Goal: Information Seeking & Learning: Learn about a topic

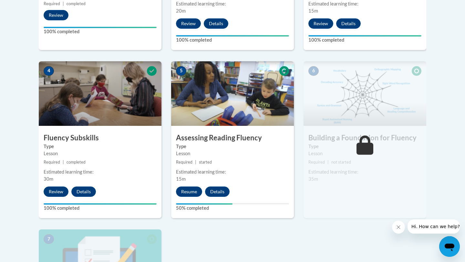
scroll to position [325, 0]
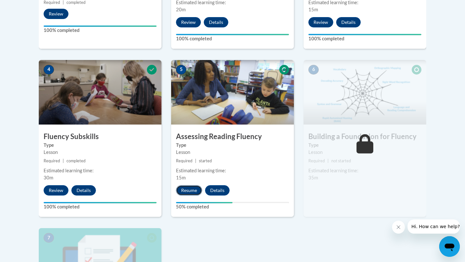
click at [198, 190] on button "Resume" at bounding box center [189, 190] width 26 height 10
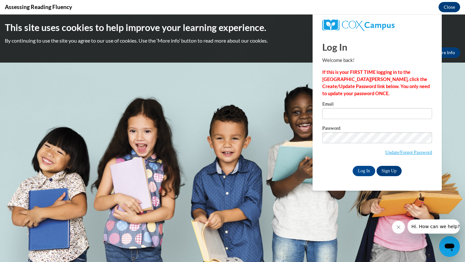
scroll to position [0, 0]
type input "iweston@kippmetroatlanta.org"
click at [361, 172] on input "Log In" at bounding box center [363, 171] width 23 height 10
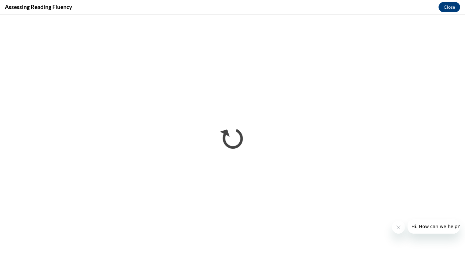
click at [210, 262] on iframe "</div></body> </html>" at bounding box center [232, 139] width 465 height 248
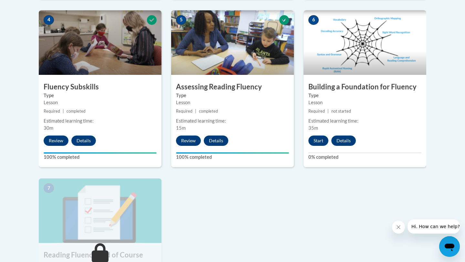
scroll to position [373, 0]
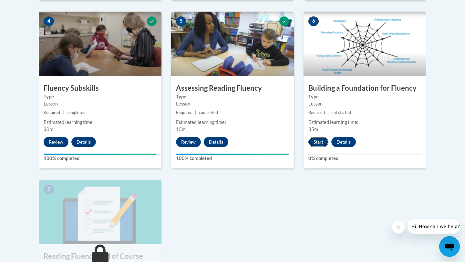
click at [323, 138] on button "Start" at bounding box center [318, 142] width 20 height 10
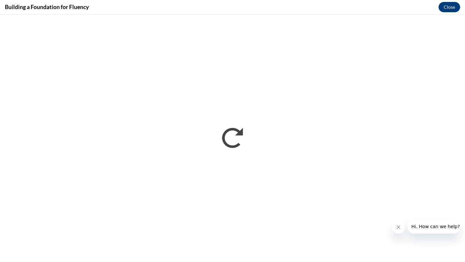
scroll to position [0, 0]
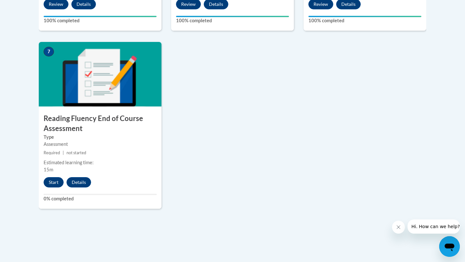
scroll to position [528, 0]
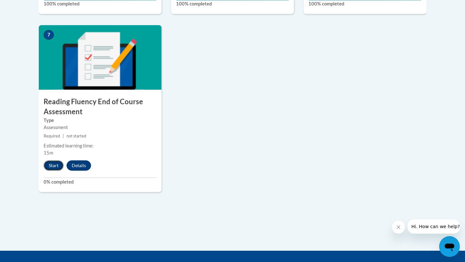
click at [54, 160] on button "Start" at bounding box center [54, 165] width 20 height 10
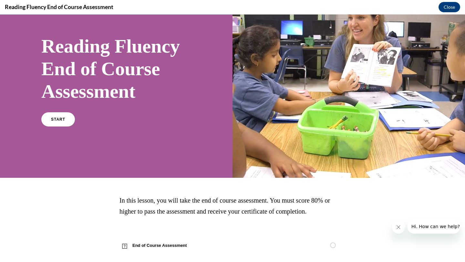
scroll to position [42, 0]
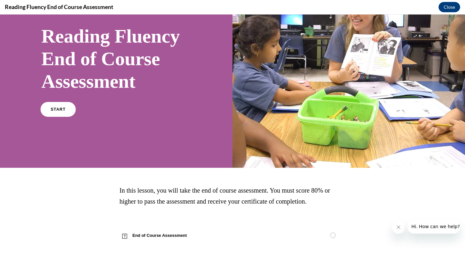
click at [66, 108] on link "START" at bounding box center [57, 109] width 35 height 15
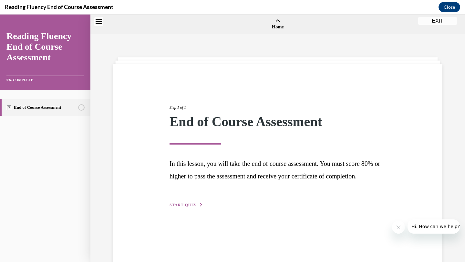
scroll to position [20, 0]
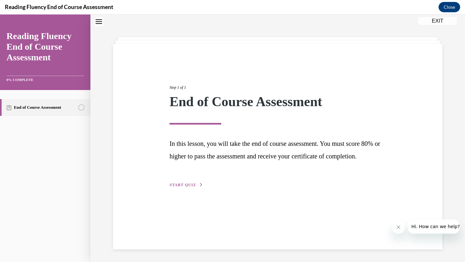
click at [178, 188] on button "START QUIZ" at bounding box center [186, 185] width 34 height 6
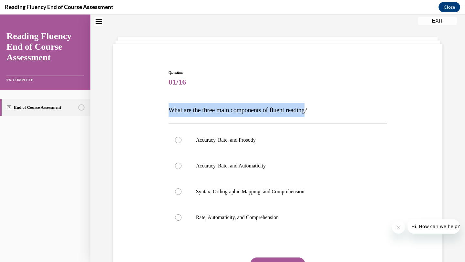
drag, startPoint x: 318, startPoint y: 108, endPoint x: 148, endPoint y: 115, distance: 169.9
click at [148, 115] on div "Question 01/16 What are the three main components of fluent reading?  Accuracy,…" at bounding box center [277, 180] width 332 height 260
copy span "What are the three main components of fluent reading"
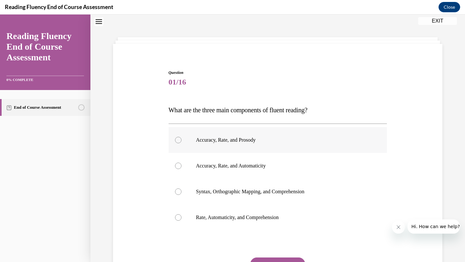
click at [192, 137] on label "Accuracy, Rate, and Prosody" at bounding box center [277, 140] width 219 height 26
click at [181, 137] on input "Accuracy, Rate, and Prosody" at bounding box center [178, 140] width 6 height 6
radio input "true"
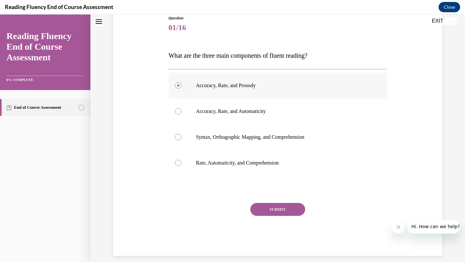
scroll to position [81, 0]
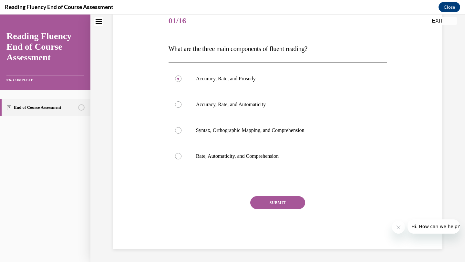
click at [271, 196] on button "SUBMIT" at bounding box center [277, 202] width 55 height 13
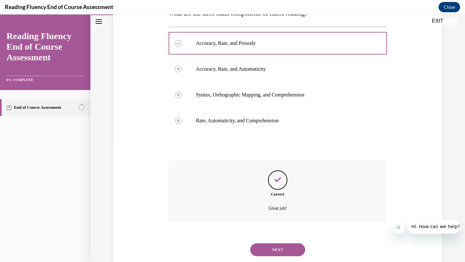
scroll to position [134, 0]
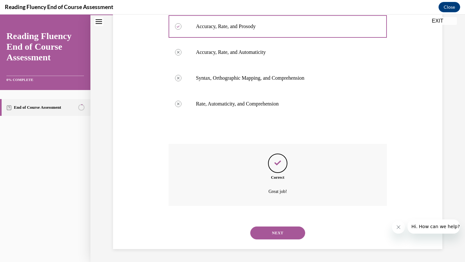
click at [269, 235] on button "NEXT" at bounding box center [277, 233] width 55 height 13
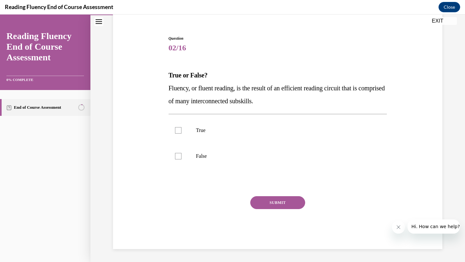
drag, startPoint x: 169, startPoint y: 75, endPoint x: 297, endPoint y: 98, distance: 130.6
click at [297, 98] on div "True or False? Fluency, or fluent reading, is the result of an efficient readin…" at bounding box center [277, 88] width 219 height 39
copy div "True or False? Fluency, or fluent reading, is the result of an efficient readin…"
click at [180, 130] on div at bounding box center [178, 130] width 6 height 6
click at [180, 130] on input "True" at bounding box center [178, 130] width 6 height 6
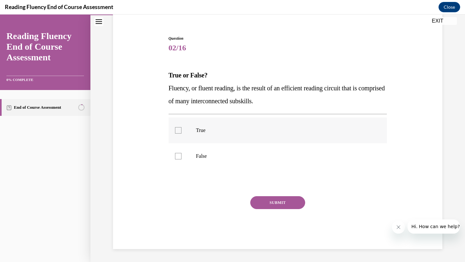
checkbox input "true"
click at [261, 204] on button "SUBMIT" at bounding box center [277, 202] width 55 height 13
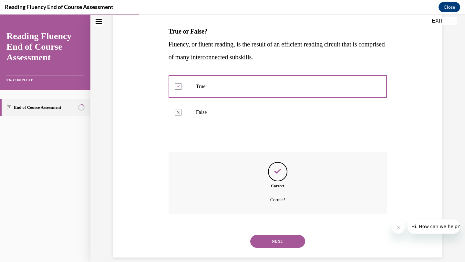
scroll to position [107, 0]
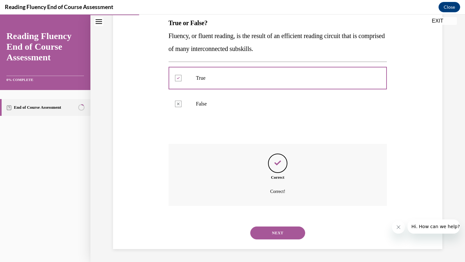
click at [266, 239] on button "NEXT" at bounding box center [277, 233] width 55 height 13
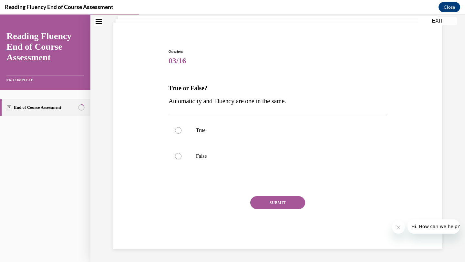
scroll to position [41, 0]
click at [166, 89] on div "Question 03/16 True or False? Automaticity and Fluency are one in the same.  Tr…" at bounding box center [277, 139] width 332 height 220
drag, startPoint x: 171, startPoint y: 89, endPoint x: 214, endPoint y: 100, distance: 44.2
click at [214, 100] on div "True or False? Automaticity and Fluency are one in the same." at bounding box center [277, 95] width 219 height 26
click at [214, 100] on span "Automaticity and Fluency are one in the same." at bounding box center [226, 100] width 117 height 7
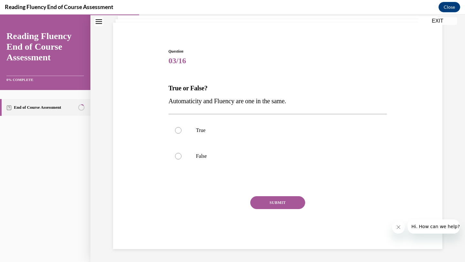
click at [167, 88] on div "Question 03/16 True or False? Automaticity and Fluency are one in the same.  Tr…" at bounding box center [278, 144] width 222 height 210
drag, startPoint x: 169, startPoint y: 88, endPoint x: 261, endPoint y: 70, distance: 94.1
click at [262, 71] on div "Question 03/16 True or False? Automaticity and Fluency are one in the same.  Tr…" at bounding box center [277, 148] width 219 height 201
click at [261, 70] on div "Question 03/16 True or False? Automaticity and Fluency are one in the same.  Tr…" at bounding box center [277, 148] width 219 height 201
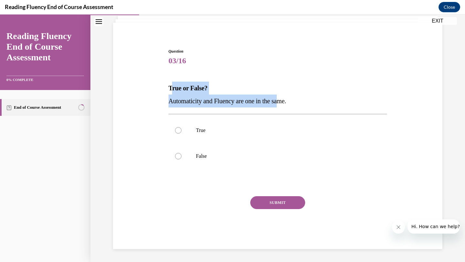
drag, startPoint x: 170, startPoint y: 87, endPoint x: 284, endPoint y: 93, distance: 113.8
click at [285, 96] on div "True or False? Automaticity and Fluency are one in the same." at bounding box center [277, 95] width 219 height 26
click at [284, 93] on p "True or False?" at bounding box center [277, 88] width 219 height 13
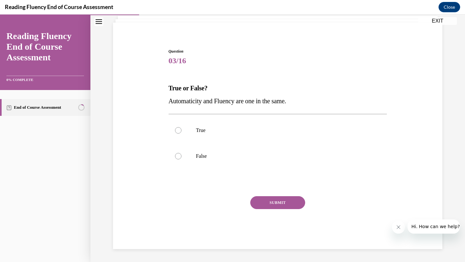
drag, startPoint x: 169, startPoint y: 87, endPoint x: 322, endPoint y: 99, distance: 153.8
click at [322, 99] on div "True or False? Automaticity and Fluency are one in the same." at bounding box center [277, 95] width 219 height 26
copy div "True or False? Automaticity and Fluency are one in the same."
click at [184, 154] on label "False" at bounding box center [277, 156] width 219 height 26
click at [181, 154] on input "False" at bounding box center [178, 156] width 6 height 6
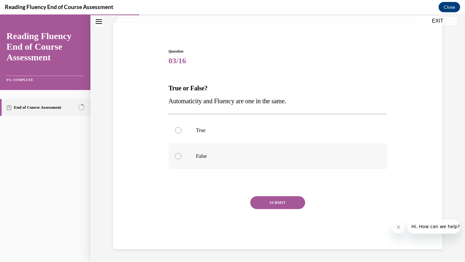
radio input "true"
click at [270, 202] on button "SUBMIT" at bounding box center [277, 202] width 55 height 13
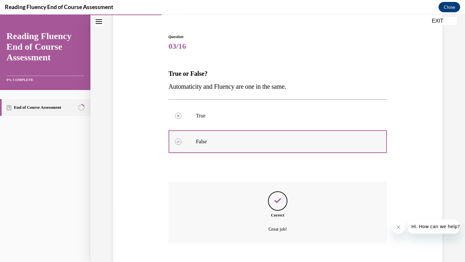
scroll to position [94, 0]
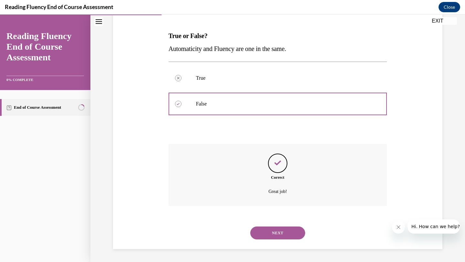
click at [260, 245] on div "NEXT" at bounding box center [277, 233] width 219 height 26
click at [265, 234] on button "NEXT" at bounding box center [277, 233] width 55 height 13
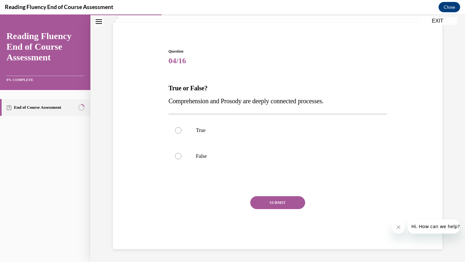
scroll to position [41, 0]
click at [179, 159] on label "False" at bounding box center [277, 156] width 219 height 26
click at [179, 159] on input "False" at bounding box center [178, 156] width 6 height 6
radio input "true"
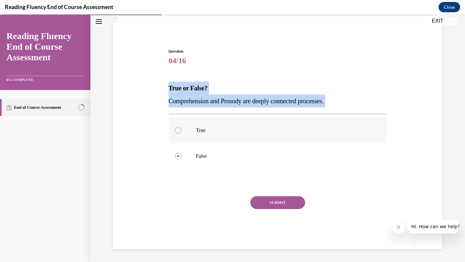
drag, startPoint x: 169, startPoint y: 88, endPoint x: 353, endPoint y: 119, distance: 186.2
click at [353, 119] on div "Question 04/16 True or False? Comprehension and Prosody are deeply connected pr…" at bounding box center [277, 148] width 219 height 201
copy div "True or False? Comprehension and Prosody are deeply connected processes."
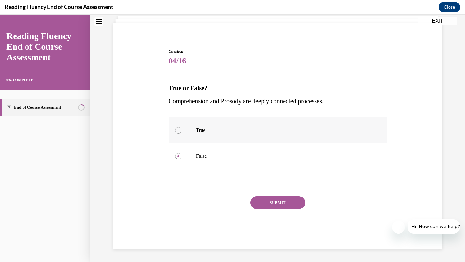
click at [181, 130] on label "True" at bounding box center [277, 130] width 219 height 26
click at [181, 130] on input "True" at bounding box center [178, 130] width 6 height 6
radio input "true"
click at [282, 205] on button "SUBMIT" at bounding box center [277, 202] width 55 height 13
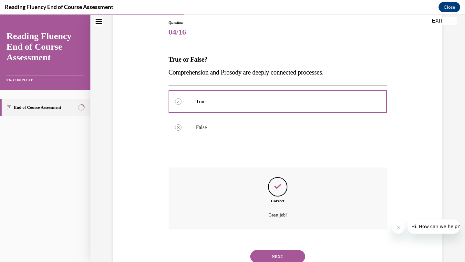
scroll to position [94, 0]
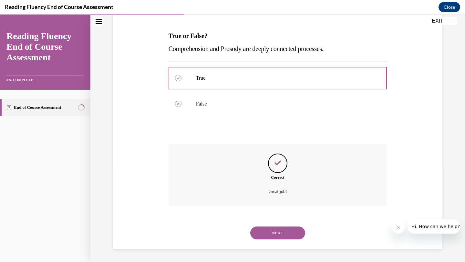
click at [288, 232] on button "NEXT" at bounding box center [277, 233] width 55 height 13
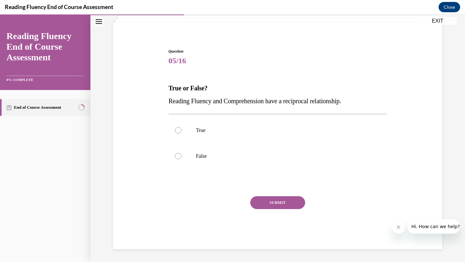
scroll to position [41, 0]
click at [179, 161] on label "False" at bounding box center [277, 156] width 219 height 26
click at [179, 159] on input "False" at bounding box center [178, 156] width 6 height 6
radio input "true"
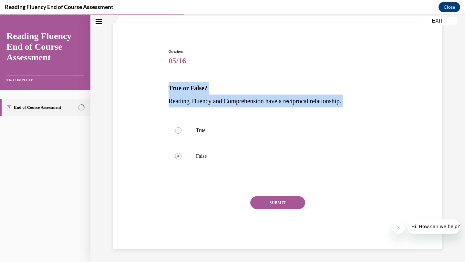
drag, startPoint x: 168, startPoint y: 88, endPoint x: 373, endPoint y: 107, distance: 206.2
click at [373, 107] on div "Question 05/16 True or False? Reading Fluency and Comprehension have a reciproc…" at bounding box center [277, 148] width 219 height 201
copy div "True or False? Reading Fluency and Comprehension have a reciprocal relationship."
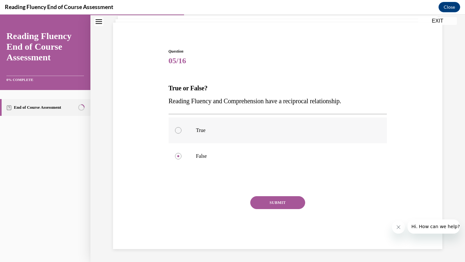
click at [175, 133] on label "True" at bounding box center [277, 130] width 219 height 26
click at [175, 133] on input "True" at bounding box center [178, 130] width 6 height 6
radio input "true"
click at [262, 201] on button "SUBMIT" at bounding box center [277, 202] width 55 height 13
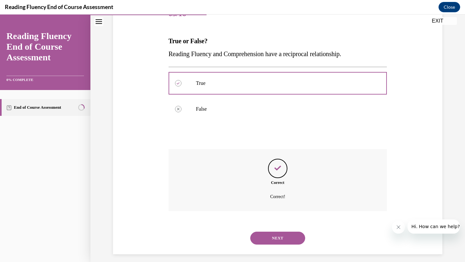
scroll to position [94, 0]
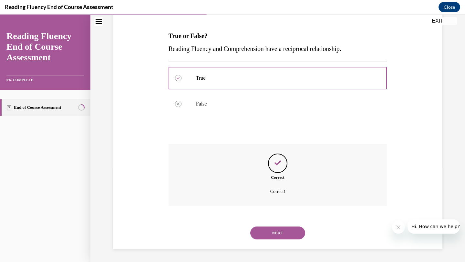
click at [262, 235] on button "NEXT" at bounding box center [277, 233] width 55 height 13
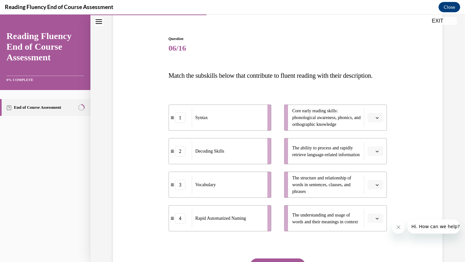
scroll to position [50, 0]
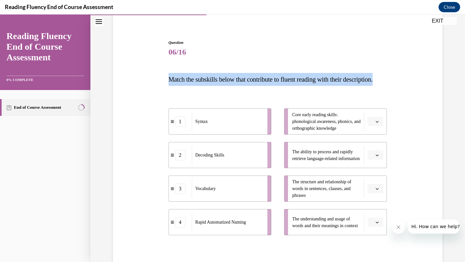
drag, startPoint x: 168, startPoint y: 80, endPoint x: 201, endPoint y: 95, distance: 36.0
click at [201, 86] on p "Match the subskills below that contribute to fluent reading with their descript…" at bounding box center [277, 79] width 219 height 13
copy span "Match the subskills below that contribute to fluent reading with their descript…"
drag, startPoint x: 196, startPoint y: 133, endPoint x: 201, endPoint y: 131, distance: 5.8
click at [210, 132] on span "Syntax" at bounding box center [216, 129] width 13 height 5
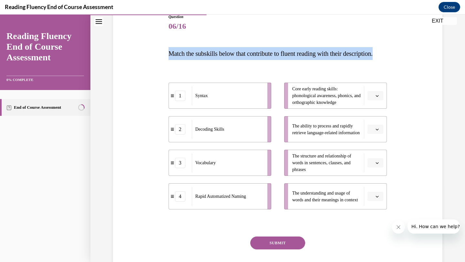
scroll to position [77, 0]
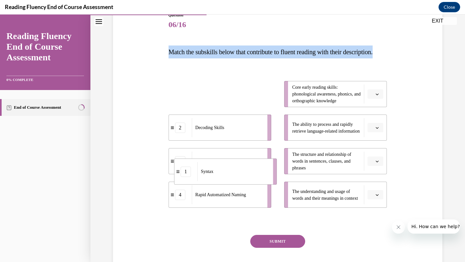
drag, startPoint x: 238, startPoint y: 106, endPoint x: 238, endPoint y: 182, distance: 76.2
click at [239, 181] on div "Syntax" at bounding box center [232, 171] width 71 height 19
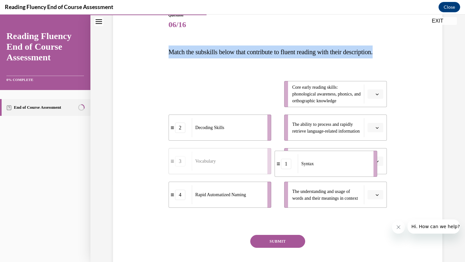
drag, startPoint x: 235, startPoint y: 112, endPoint x: 343, endPoint y: 183, distance: 129.1
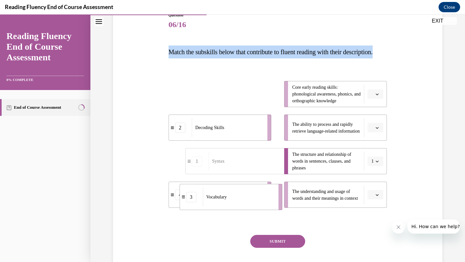
drag, startPoint x: 233, startPoint y: 114, endPoint x: 242, endPoint y: 216, distance: 102.4
click at [242, 207] on div "Vocabulary" at bounding box center [238, 197] width 71 height 19
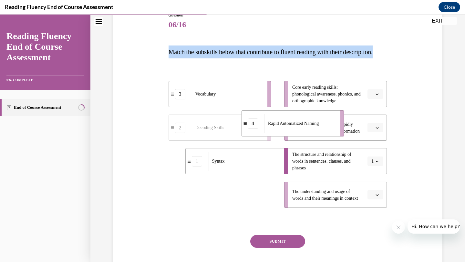
drag, startPoint x: 225, startPoint y: 208, endPoint x: 296, endPoint y: 135, distance: 102.0
click at [296, 126] on span "Rapid Automatized Naming" at bounding box center [293, 123] width 51 height 5
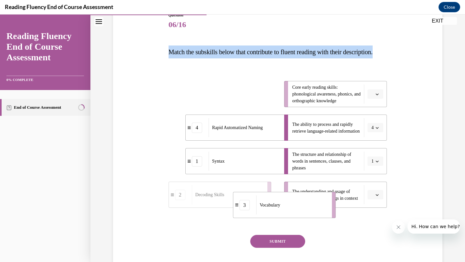
drag, startPoint x: 245, startPoint y: 102, endPoint x: 308, endPoint y: 211, distance: 125.9
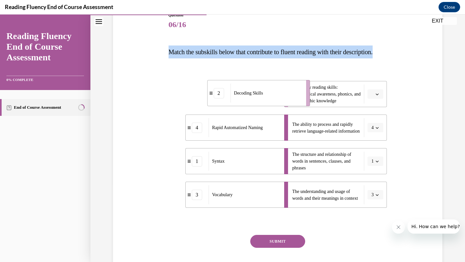
drag, startPoint x: 235, startPoint y: 113, endPoint x: 275, endPoint y: 108, distance: 39.6
click at [279, 103] on div "Decoding Skills" at bounding box center [265, 93] width 71 height 19
drag, startPoint x: 255, startPoint y: 258, endPoint x: 248, endPoint y: 258, distance: 6.5
click at [255, 248] on button "SUBMIT" at bounding box center [277, 241] width 55 height 13
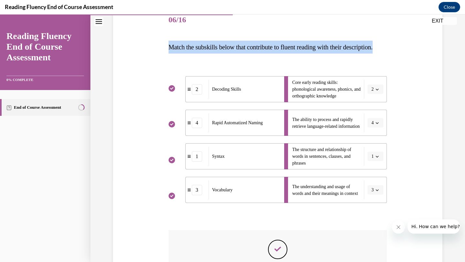
scroll to position [74, 0]
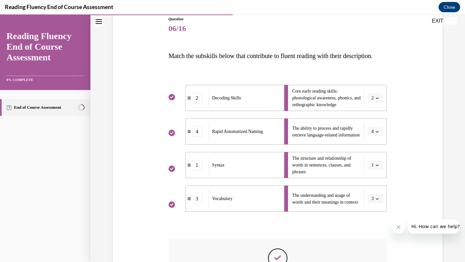
click at [409, 75] on div "Question 06/16 Match the subskills below that contribute to fluent reading with…" at bounding box center [277, 170] width 332 height 347
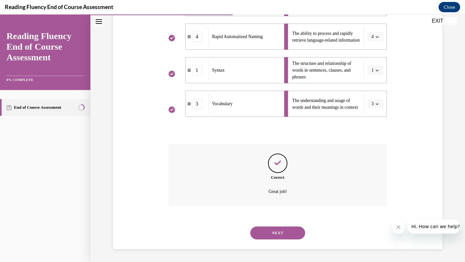
scroll to position [181, 0]
click at [266, 231] on button "NEXT" at bounding box center [277, 233] width 55 height 13
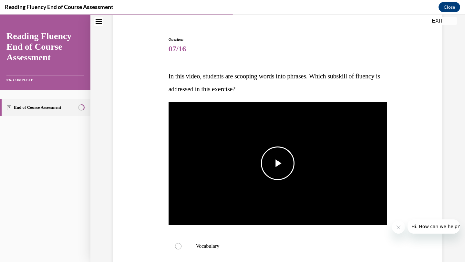
scroll to position [50, 0]
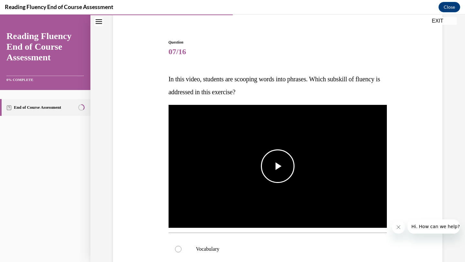
click at [278, 166] on span "Video player" at bounding box center [278, 166] width 0 height 0
drag, startPoint x: 168, startPoint y: 80, endPoint x: 278, endPoint y: 89, distance: 110.1
click at [278, 89] on p "In this video, students are scooping words into phrases. Which subskill of flue…" at bounding box center [277, 86] width 219 height 26
copy span "In this video, students are scooping words into phrases. Which subskill of flue…"
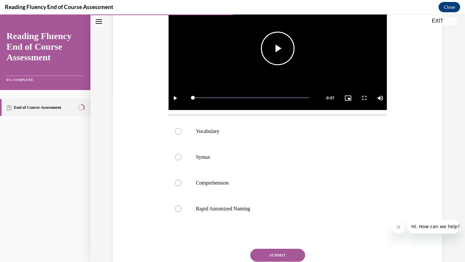
scroll to position [187, 0]
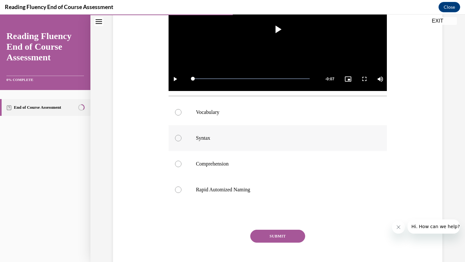
click at [226, 147] on label "Syntax" at bounding box center [277, 138] width 219 height 26
click at [181, 141] on input "Syntax" at bounding box center [178, 138] width 6 height 6
radio input "true"
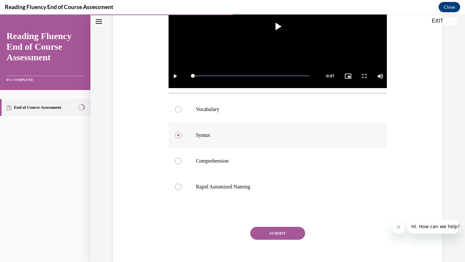
scroll to position [203, 0]
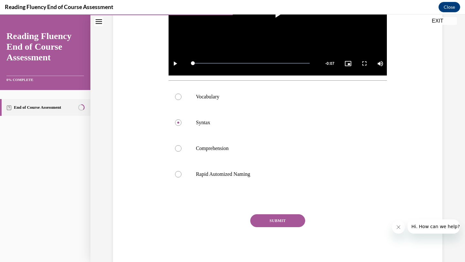
click at [265, 218] on button "SUBMIT" at bounding box center [277, 220] width 55 height 13
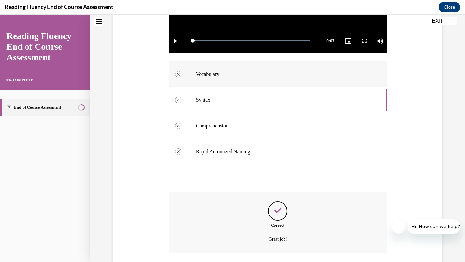
scroll to position [273, 0]
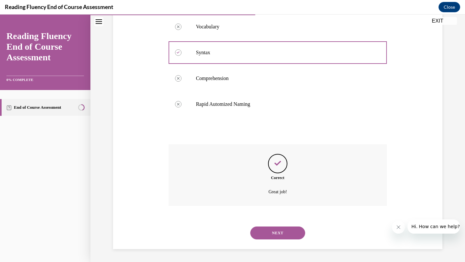
click at [285, 231] on button "NEXT" at bounding box center [277, 233] width 55 height 13
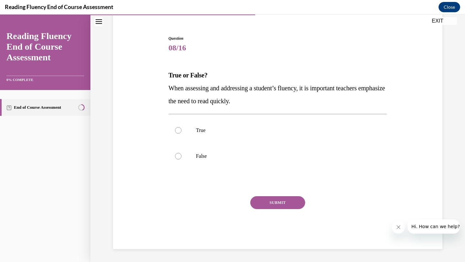
scroll to position [54, 0]
drag, startPoint x: 169, startPoint y: 87, endPoint x: 278, endPoint y: 102, distance: 109.1
click at [278, 102] on p "When assessing and addressing a student’s fluency, it is important teachers emp…" at bounding box center [277, 95] width 219 height 26
click at [164, 75] on div "Question 08/16 True or False? When assessing and addressing a student’s fluency…" at bounding box center [277, 132] width 332 height 233
drag, startPoint x: 169, startPoint y: 76, endPoint x: 284, endPoint y: 103, distance: 118.1
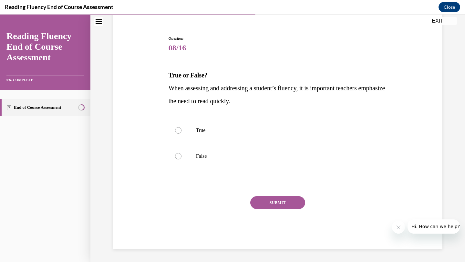
click at [284, 103] on div "True or False? When assessing and addressing a student’s fluency, it is importa…" at bounding box center [277, 88] width 219 height 39
copy div "True or False? When assessing and addressing a student’s fluency, it is importa…"
click at [181, 130] on label "True" at bounding box center [277, 130] width 219 height 26
click at [181, 130] on input "True" at bounding box center [178, 130] width 6 height 6
radio input "true"
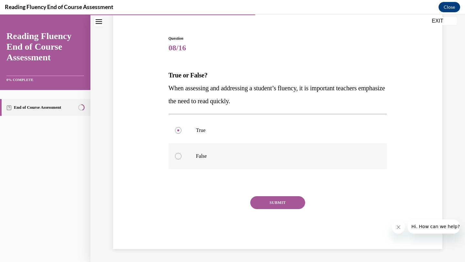
click at [182, 154] on label "False" at bounding box center [277, 156] width 219 height 26
click at [181, 154] on input "False" at bounding box center [178, 156] width 6 height 6
radio input "true"
click at [268, 201] on button "SUBMIT" at bounding box center [277, 202] width 55 height 13
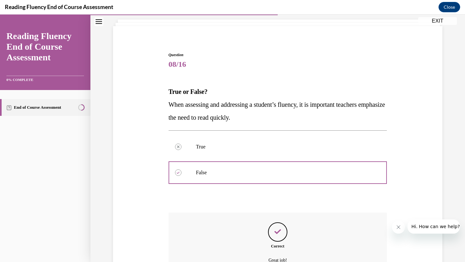
scroll to position [40, 0]
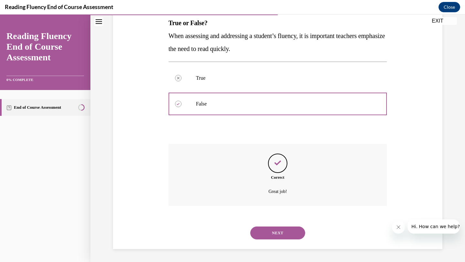
click at [267, 233] on button "NEXT" at bounding box center [277, 233] width 55 height 13
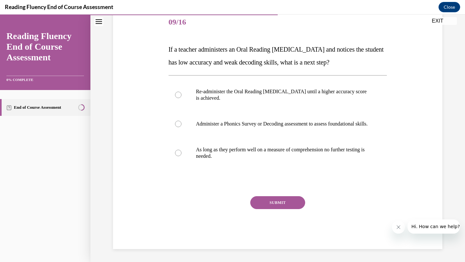
scroll to position [72, 0]
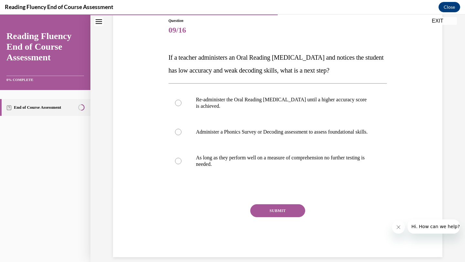
drag, startPoint x: 169, startPoint y: 56, endPoint x: 364, endPoint y: 70, distance: 195.4
click at [364, 71] on span "If a teacher administers an Oral Reading Fluency assessment and notices the stu…" at bounding box center [275, 64] width 215 height 20
copy span "If a teacher administers an Oral Reading Fluency assessment and notices the stu…"
click at [406, 55] on div "Question 09/16 If a teacher administers an Oral Reading Fluency assessment and …" at bounding box center [277, 127] width 332 height 259
click at [189, 60] on span "If a teacher administers an Oral Reading Fluency assessment and notices the stu…" at bounding box center [275, 64] width 215 height 20
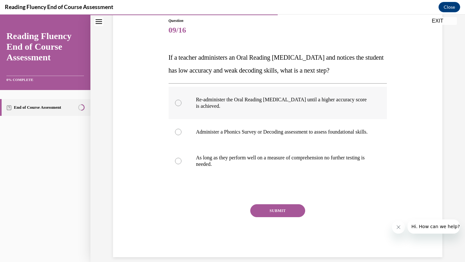
click at [225, 96] on label "Re-administer the Oral Reading Fluency assessment until a higher accuracy score…" at bounding box center [277, 103] width 219 height 32
click at [181, 100] on input "Re-administer the Oral Reading Fluency assessment until a higher accuracy score…" at bounding box center [178, 103] width 6 height 6
radio input "true"
click at [232, 106] on p "Re-administer the Oral Reading Fluency assessment until a higher accuracy score…" at bounding box center [283, 103] width 175 height 13
click at [181, 106] on input "Re-administer the Oral Reading Fluency assessment until a higher accuracy score…" at bounding box center [178, 103] width 6 height 6
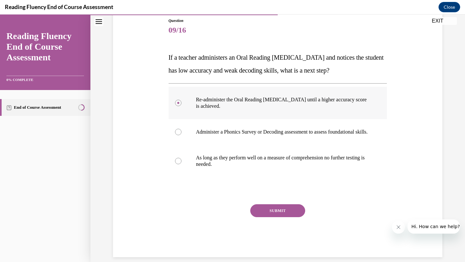
click at [198, 99] on p "Re-administer the Oral Reading Fluency assessment until a higher accuracy score…" at bounding box center [283, 103] width 175 height 13
click at [181, 100] on input "Re-administer the Oral Reading Fluency assessment until a higher accuracy score…" at bounding box center [178, 103] width 6 height 6
click at [198, 99] on p "Re-administer the Oral Reading Fluency assessment until a higher accuracy score…" at bounding box center [283, 103] width 175 height 13
click at [181, 100] on input "Re-administer the Oral Reading Fluency assessment until a higher accuracy score…" at bounding box center [178, 103] width 6 height 6
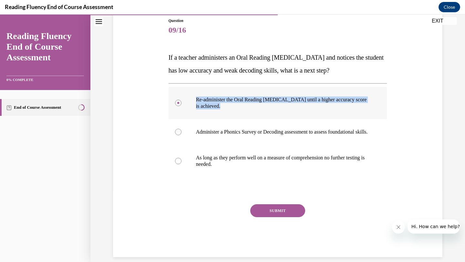
click at [198, 99] on p "Re-administer the Oral Reading Fluency assessment until a higher accuracy score…" at bounding box center [283, 103] width 175 height 13
click at [181, 100] on input "Re-administer the Oral Reading Fluency assessment until a higher accuracy score…" at bounding box center [178, 103] width 6 height 6
copy p "Re-administer the Oral Reading Fluency assessment until a higher accuracy score…"
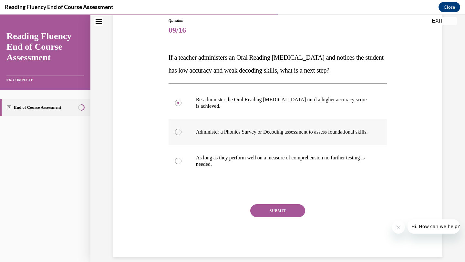
click at [211, 132] on p "Administer a Phonics Survey or Decoding assessment to assess foundational skill…" at bounding box center [283, 132] width 175 height 6
click at [181, 132] on input "Administer a Phonics Survey or Decoding assessment to assess foundational skill…" at bounding box center [178, 132] width 6 height 6
radio input "true"
click at [211, 132] on p "Administer a Phonics Survey or Decoding assessment to assess foundational skill…" at bounding box center [283, 132] width 175 height 6
click at [181, 132] on input "Administer a Phonics Survey or Decoding assessment to assess foundational skill…" at bounding box center [178, 132] width 6 height 6
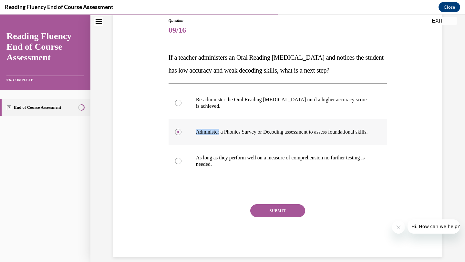
click at [211, 132] on p "Administer a Phonics Survey or Decoding assessment to assess foundational skill…" at bounding box center [283, 132] width 175 height 6
click at [181, 132] on input "Administer a Phonics Survey or Decoding assessment to assess foundational skill…" at bounding box center [178, 132] width 6 height 6
click at [211, 132] on p "Administer a Phonics Survey or Decoding assessment to assess foundational skill…" at bounding box center [283, 132] width 175 height 6
click at [181, 132] on input "Administer a Phonics Survey or Decoding assessment to assess foundational skill…" at bounding box center [178, 132] width 6 height 6
click at [211, 132] on p "Administer a Phonics Survey or Decoding assessment to assess foundational skill…" at bounding box center [283, 132] width 175 height 6
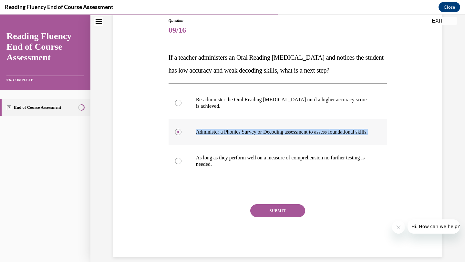
click at [181, 132] on input "Administer a Phonics Survey or Decoding assessment to assess foundational skill…" at bounding box center [178, 132] width 6 height 6
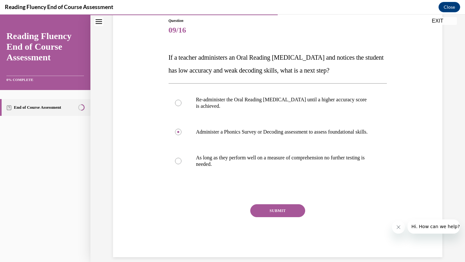
click at [418, 98] on div "Question 09/16 If a teacher administers an Oral Reading Fluency assessment and …" at bounding box center [277, 127] width 332 height 259
click at [284, 214] on button "SUBMIT" at bounding box center [277, 210] width 55 height 13
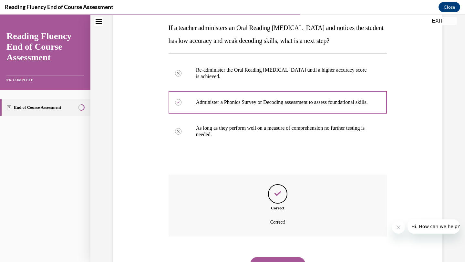
scroll to position [139, 0]
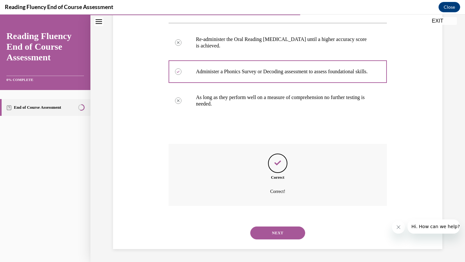
click at [287, 230] on button "NEXT" at bounding box center [277, 233] width 55 height 13
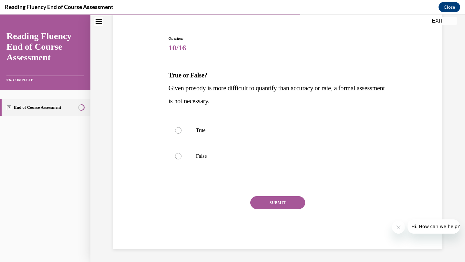
drag, startPoint x: 169, startPoint y: 75, endPoint x: 251, endPoint y: 102, distance: 87.1
click at [251, 102] on div "True or False? Given prosody is more difficult to quantify than accuracy or rat…" at bounding box center [277, 88] width 219 height 39
click at [176, 160] on label "False" at bounding box center [277, 156] width 219 height 26
click at [176, 159] on input "False" at bounding box center [178, 156] width 6 height 6
radio input "true"
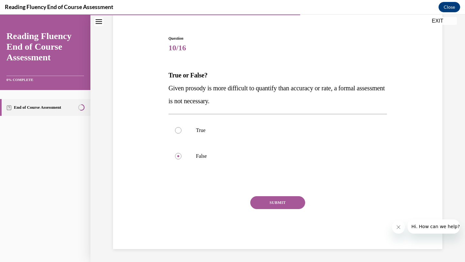
click at [280, 204] on button "SUBMIT" at bounding box center [277, 202] width 55 height 13
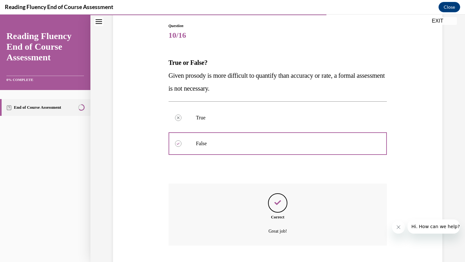
scroll to position [63, 0]
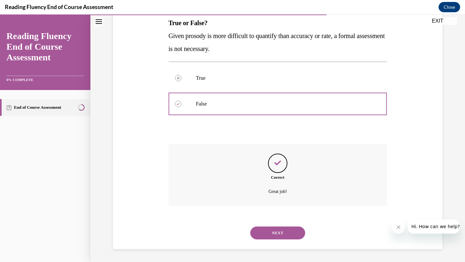
click at [275, 233] on button "NEXT" at bounding box center [277, 233] width 55 height 13
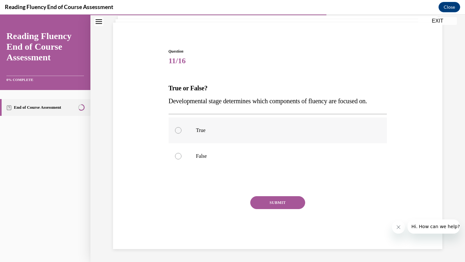
click at [207, 132] on p "True" at bounding box center [283, 130] width 175 height 6
click at [181, 132] on input "True" at bounding box center [178, 130] width 6 height 6
radio input "true"
click at [168, 88] on div "Question 11/16 True or False? Developmental stage determines which components o…" at bounding box center [278, 144] width 222 height 210
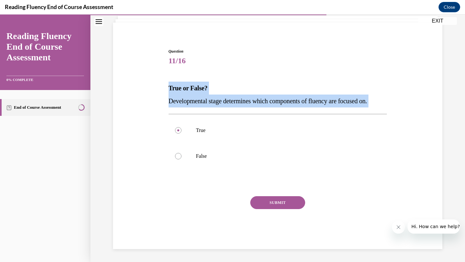
drag, startPoint x: 168, startPoint y: 88, endPoint x: 408, endPoint y: 112, distance: 240.7
click at [408, 112] on div "Question 11/16 True or False? Developmental stage determines which components o…" at bounding box center [277, 139] width 332 height 220
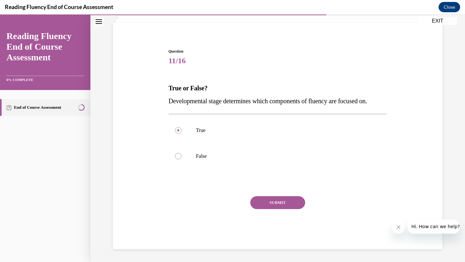
click at [318, 56] on span "11/16" at bounding box center [277, 60] width 219 height 13
click at [280, 203] on button "SUBMIT" at bounding box center [277, 202] width 55 height 13
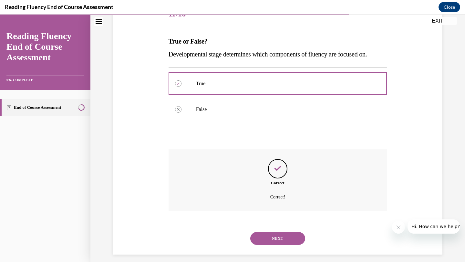
scroll to position [94, 0]
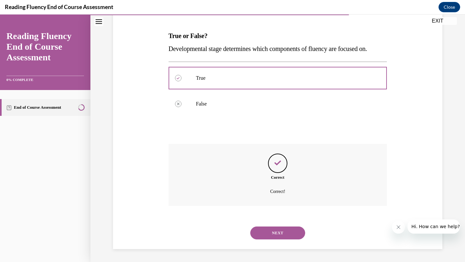
click at [272, 237] on button "NEXT" at bounding box center [277, 233] width 55 height 13
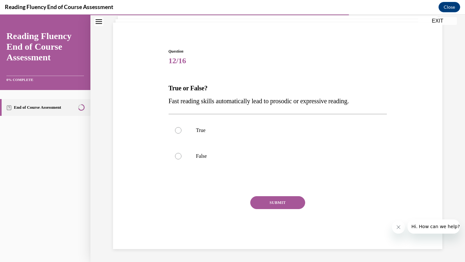
scroll to position [41, 0]
click at [281, 153] on p "False" at bounding box center [283, 156] width 175 height 6
click at [181, 153] on input "False" at bounding box center [178, 156] width 6 height 6
radio input "true"
click at [279, 206] on button "SUBMIT" at bounding box center [277, 202] width 55 height 13
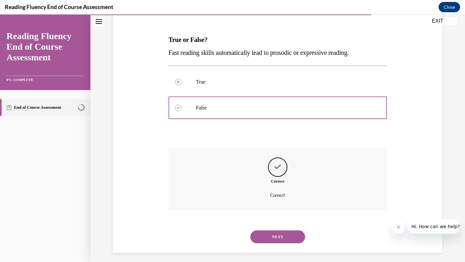
scroll to position [94, 0]
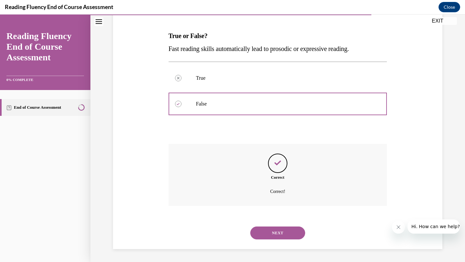
click at [269, 235] on button "NEXT" at bounding box center [277, 233] width 55 height 13
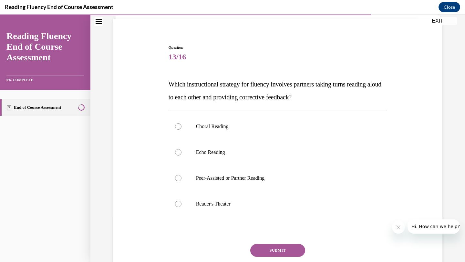
scroll to position [47, 0]
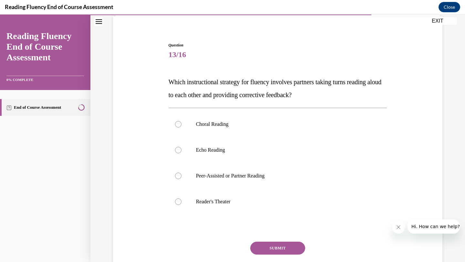
drag, startPoint x: 169, startPoint y: 80, endPoint x: 324, endPoint y: 97, distance: 155.8
click at [324, 97] on p "Which instructional strategy for fluency involves partners taking turns reading…" at bounding box center [277, 89] width 219 height 26
click at [255, 171] on label "Peer-Assisted or Partner Reading" at bounding box center [277, 176] width 219 height 26
click at [181, 173] on input "Peer-Assisted or Partner Reading" at bounding box center [178, 176] width 6 height 6
radio input "true"
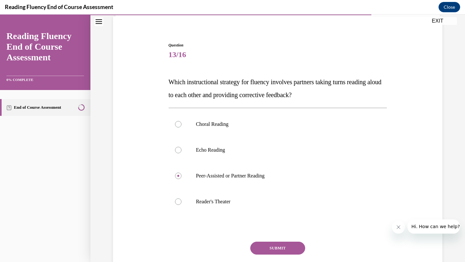
click at [271, 248] on button "SUBMIT" at bounding box center [277, 248] width 55 height 13
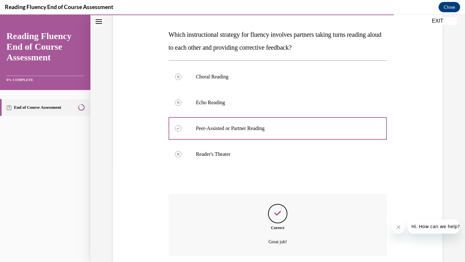
scroll to position [145, 0]
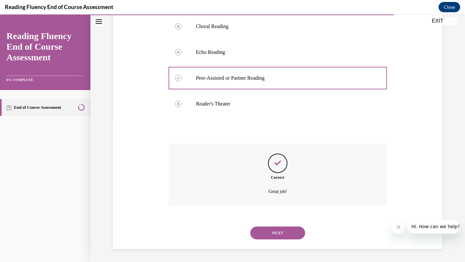
click at [262, 231] on button "NEXT" at bounding box center [277, 233] width 55 height 13
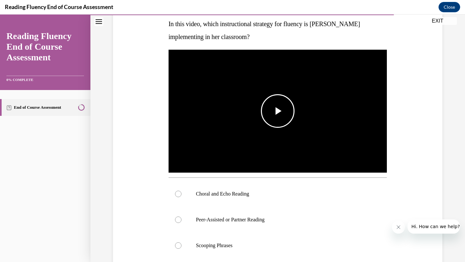
scroll to position [106, 0]
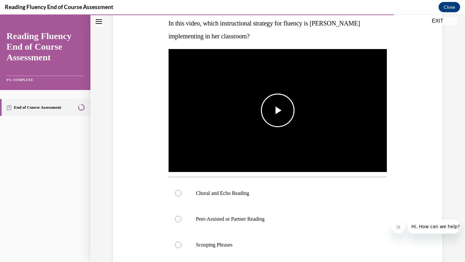
click at [263, 151] on img "Video player" at bounding box center [277, 110] width 219 height 123
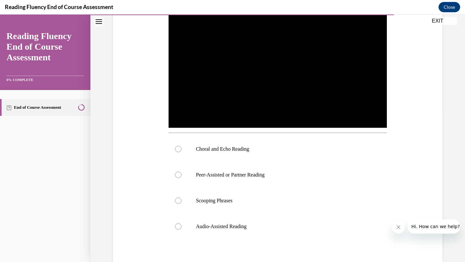
scroll to position [152, 0]
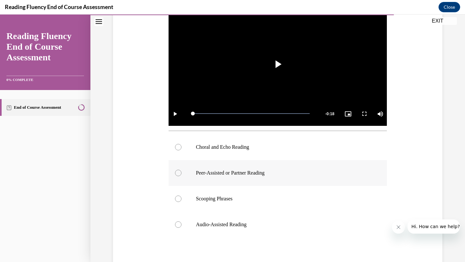
click at [239, 183] on label "Peer-Assisted or Partner Reading" at bounding box center [277, 173] width 219 height 26
click at [181, 176] on input "Peer-Assisted or Partner Reading" at bounding box center [178, 173] width 6 height 6
radio input "true"
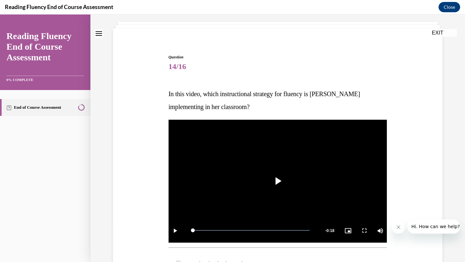
scroll to position [0, 0]
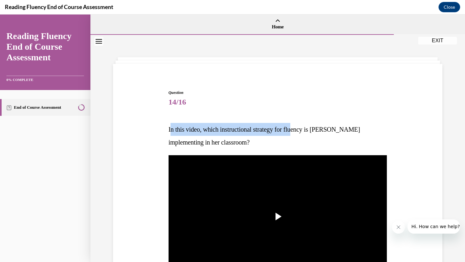
drag, startPoint x: 169, startPoint y: 131, endPoint x: 294, endPoint y: 134, distance: 125.0
click at [294, 134] on p "In this video, which instructional strategy for fluency is Ms. Schusterman impl…" at bounding box center [277, 136] width 219 height 26
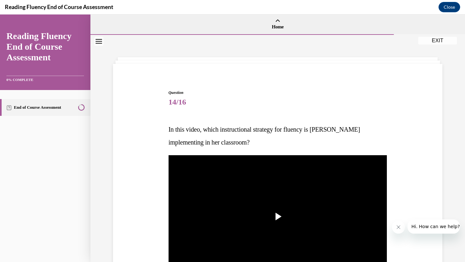
click at [285, 145] on p "In this video, which instructional strategy for fluency is Ms. Schusterman impl…" at bounding box center [277, 136] width 219 height 26
drag, startPoint x: 168, startPoint y: 129, endPoint x: 270, endPoint y: 143, distance: 102.9
click at [270, 143] on p "In this video, which instructional strategy for fluency is Ms. Schusterman impl…" at bounding box center [277, 136] width 219 height 26
click at [233, 104] on span "14/16" at bounding box center [277, 102] width 219 height 13
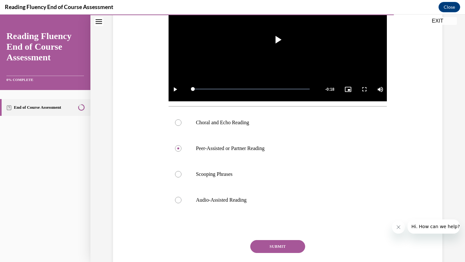
scroll to position [179, 0]
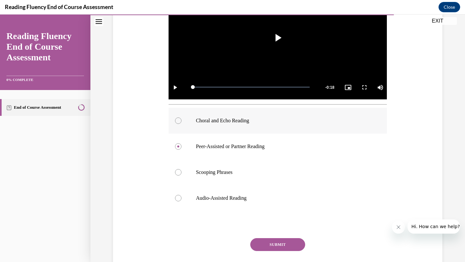
click at [203, 127] on label "Choral and Echo Reading" at bounding box center [277, 121] width 219 height 26
click at [181, 124] on input "Choral and Echo Reading" at bounding box center [178, 120] width 6 height 6
radio input "true"
click at [266, 241] on button "SUBMIT" at bounding box center [277, 244] width 55 height 13
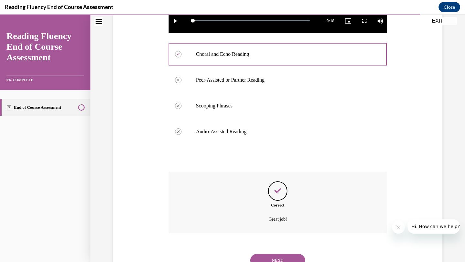
scroll to position [273, 0]
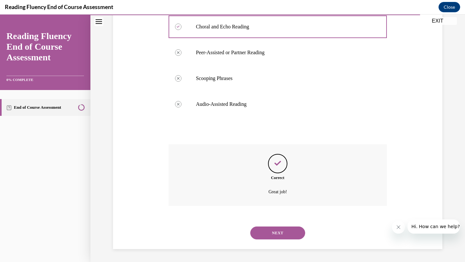
click at [270, 236] on button "NEXT" at bounding box center [277, 233] width 55 height 13
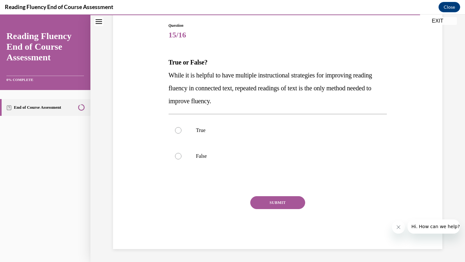
click at [173, 62] on strong "True or False?" at bounding box center [187, 62] width 39 height 7
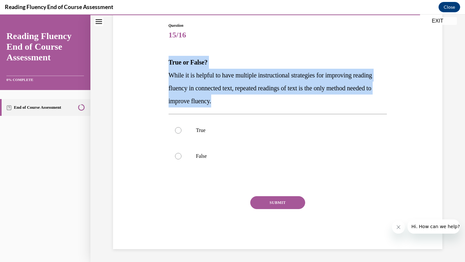
drag, startPoint x: 169, startPoint y: 63, endPoint x: 285, endPoint y: 101, distance: 122.2
click at [288, 103] on div "True or False? While it is helpful to have multiple instructional strategies fo…" at bounding box center [277, 82] width 219 height 52
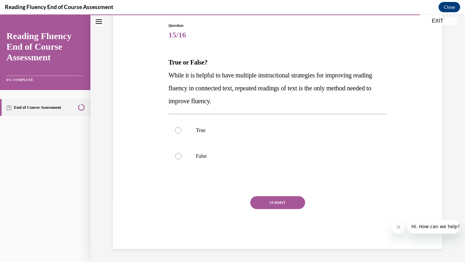
click at [398, 42] on div "Question 15/16 True or False? While it is helpful to have multiple instructiona…" at bounding box center [277, 126] width 332 height 246
click at [182, 160] on label "False" at bounding box center [277, 156] width 219 height 26
click at [181, 159] on input "False" at bounding box center [178, 156] width 6 height 6
radio input "true"
click at [264, 199] on button "SUBMIT" at bounding box center [277, 202] width 55 height 13
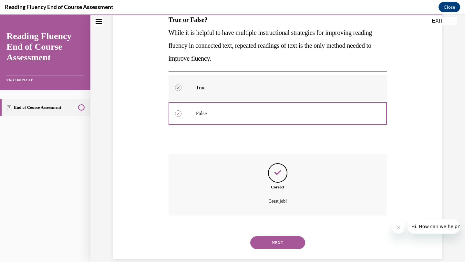
scroll to position [119, 0]
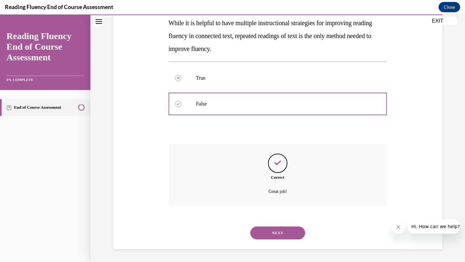
click at [291, 230] on button "NEXT" at bounding box center [277, 233] width 55 height 13
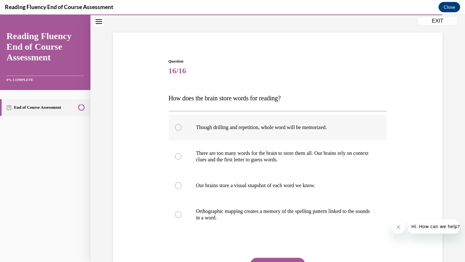
scroll to position [32, 0]
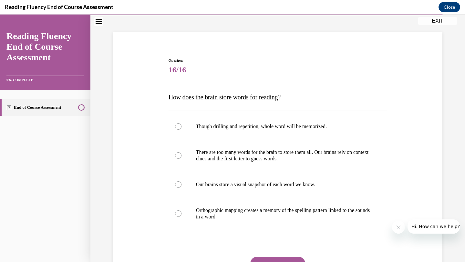
click at [168, 96] on div "Question 16/16 How does the brain store words for reading? Though drilling and …" at bounding box center [278, 179] width 222 height 262
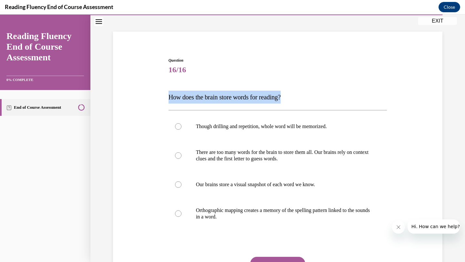
drag, startPoint x: 169, startPoint y: 97, endPoint x: 293, endPoint y: 97, distance: 124.0
click at [293, 97] on p "How does the brain store words for reading?" at bounding box center [277, 97] width 219 height 13
click at [249, 99] on span "How does the brain store words for reading?" at bounding box center [224, 97] width 112 height 7
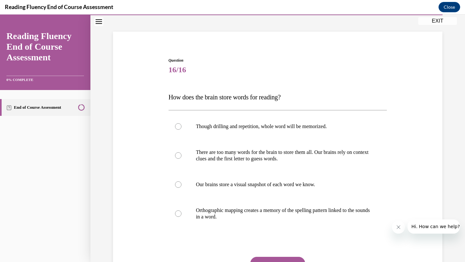
click at [250, 96] on span "How does the brain store words for reading?" at bounding box center [224, 97] width 112 height 7
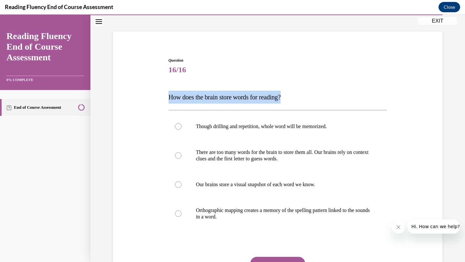
click at [250, 96] on span "How does the brain store words for reading?" at bounding box center [224, 97] width 112 height 7
click at [384, 85] on div "Question 16/16 How does the brain store words for reading? Though drilling and …" at bounding box center [277, 183] width 219 height 252
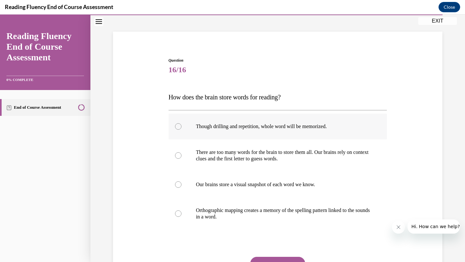
click at [243, 127] on p "Though drilling and repetition, whole word will be memorized." at bounding box center [283, 126] width 175 height 6
click at [181, 127] on input "Though drilling and repetition, whole word will be memorized." at bounding box center [178, 126] width 6 height 6
radio input "true"
click at [243, 127] on p "Though drilling and repetition, whole word will be memorized." at bounding box center [283, 126] width 175 height 6
click at [181, 127] on input "Though drilling and repetition, whole word will be memorized." at bounding box center [178, 126] width 6 height 6
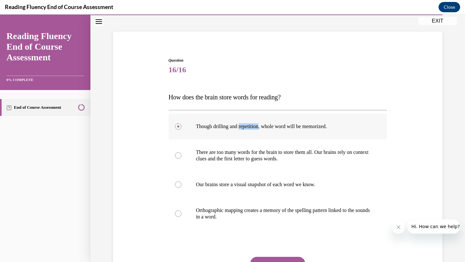
click at [243, 127] on p "Though drilling and repetition, whole word will be memorized." at bounding box center [283, 126] width 175 height 6
click at [181, 127] on input "Though drilling and repetition, whole word will be memorized." at bounding box center [178, 126] width 6 height 6
click at [243, 127] on p "Though drilling and repetition, whole word will be memorized." at bounding box center [283, 126] width 175 height 6
click at [181, 127] on input "Though drilling and repetition, whole word will be memorized." at bounding box center [178, 126] width 6 height 6
click at [243, 127] on p "Though drilling and repetition, whole word will be memorized." at bounding box center [283, 126] width 175 height 6
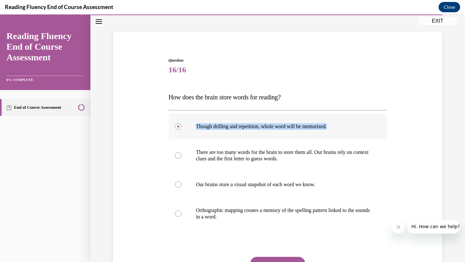
click at [181, 127] on input "Though drilling and repetition, whole word will be memorized." at bounding box center [178, 126] width 6 height 6
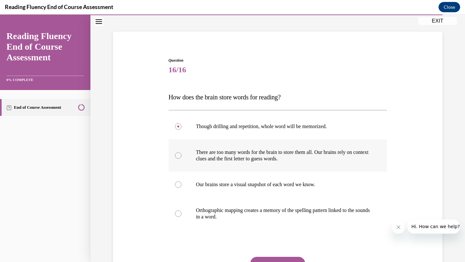
click at [210, 157] on p "There are too many words for the brain to store them all. Our brains rely on co…" at bounding box center [283, 155] width 175 height 13
click at [181, 157] on input "There are too many words for the brain to store them all. Our brains rely on co…" at bounding box center [178, 155] width 6 height 6
radio input "true"
click at [210, 157] on p "There are too many words for the brain to store them all. Our brains rely on co…" at bounding box center [283, 155] width 175 height 13
click at [181, 157] on input "There are too many words for the brain to store them all. Our brains rely on co…" at bounding box center [178, 155] width 6 height 6
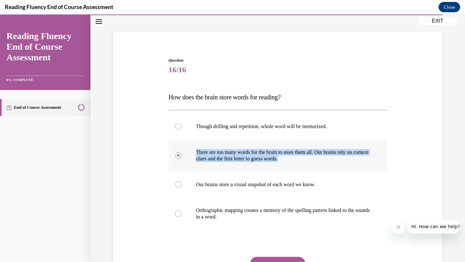
click at [210, 157] on p "There are too many words for the brain to store them all. Our brains rely on co…" at bounding box center [283, 155] width 175 height 13
click at [181, 157] on input "There are too many words for the brain to store them all. Our brains rely on co…" at bounding box center [178, 155] width 6 height 6
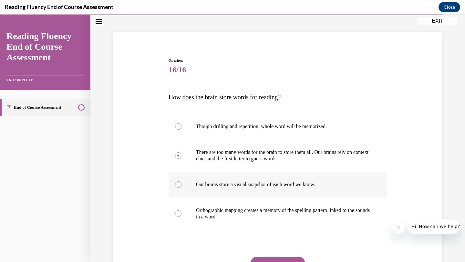
click at [220, 188] on label "Our brains store a visual snapshot of each word we know." at bounding box center [277, 185] width 219 height 26
click at [181, 188] on input "Our brains store a visual snapshot of each word we know." at bounding box center [178, 184] width 6 height 6
radio input "true"
click at [220, 188] on label "Our brains store a visual snapshot of each word we know." at bounding box center [277, 185] width 219 height 26
click at [181, 188] on input "Our brains store a visual snapshot of each word we know." at bounding box center [178, 184] width 6 height 6
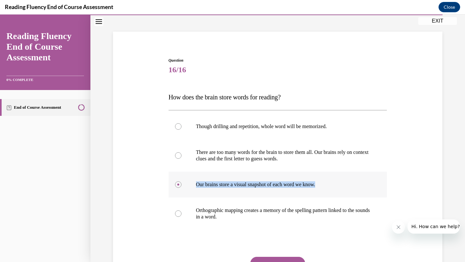
click at [220, 188] on label "Our brains store a visual snapshot of each word we know." at bounding box center [277, 185] width 219 height 26
click at [181, 188] on input "Our brains store a visual snapshot of each word we know." at bounding box center [178, 184] width 6 height 6
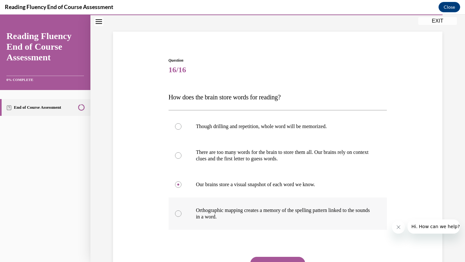
click at [217, 218] on p "Orthographic mapping creates a memory of the spelling pattern linked to the sou…" at bounding box center [283, 213] width 175 height 13
click at [181, 217] on input "Orthographic mapping creates a memory of the spelling pattern linked to the sou…" at bounding box center [178, 213] width 6 height 6
radio input "true"
click at [217, 218] on p "Orthographic mapping creates a memory of the spelling pattern linked to the sou…" at bounding box center [283, 213] width 175 height 13
click at [181, 217] on input "Orthographic mapping creates a memory of the spelling pattern linked to the sou…" at bounding box center [178, 213] width 6 height 6
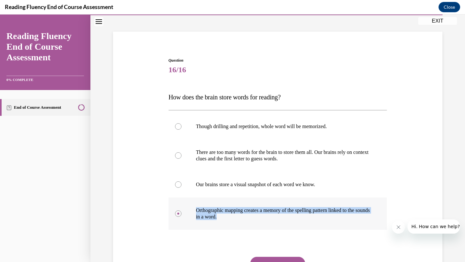
click at [217, 218] on p "Orthographic mapping creates a memory of the spelling pattern linked to the sou…" at bounding box center [283, 213] width 175 height 13
click at [181, 217] on input "Orthographic mapping creates a memory of the spelling pattern linked to the sou…" at bounding box center [178, 213] width 6 height 6
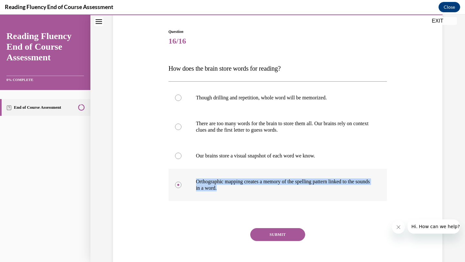
scroll to position [60, 0]
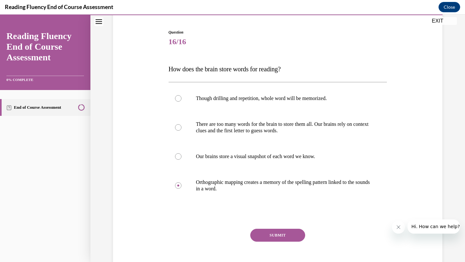
click at [242, 219] on div "Question 16/16 How does the brain store words for reading? Though drilling and …" at bounding box center [277, 155] width 219 height 252
click at [277, 240] on button "SUBMIT" at bounding box center [277, 235] width 55 height 13
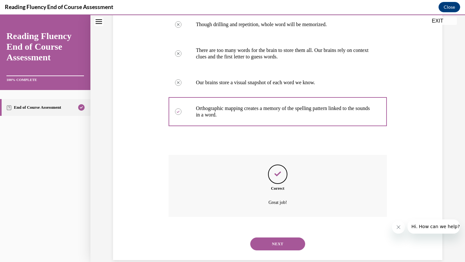
scroll to position [145, 0]
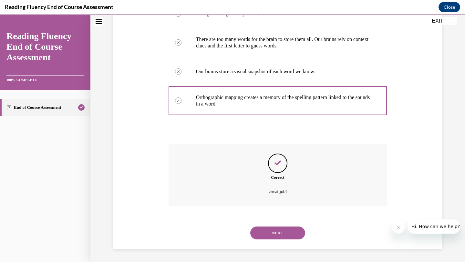
click at [282, 233] on button "NEXT" at bounding box center [277, 233] width 55 height 13
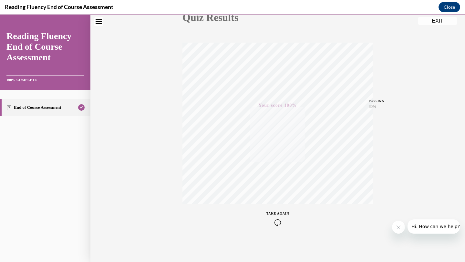
scroll to position [0, 0]
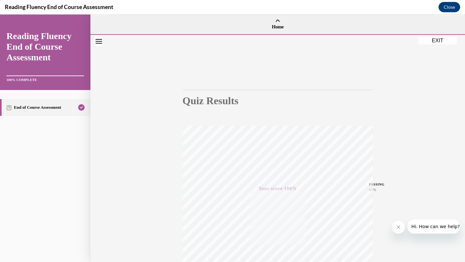
click at [439, 40] on button "EXIT" at bounding box center [437, 41] width 39 height 8
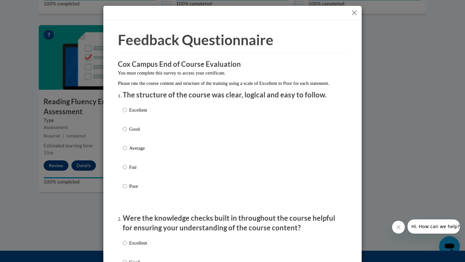
drag, startPoint x: 133, startPoint y: 115, endPoint x: 133, endPoint y: 119, distance: 4.2
click at [133, 114] on p "Excellent" at bounding box center [138, 110] width 18 height 7
click at [127, 114] on input "Excellent" at bounding box center [125, 110] width 4 height 7
radio input "true"
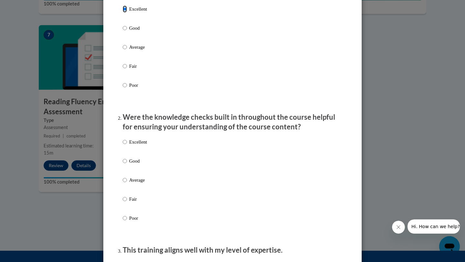
scroll to position [108, 0]
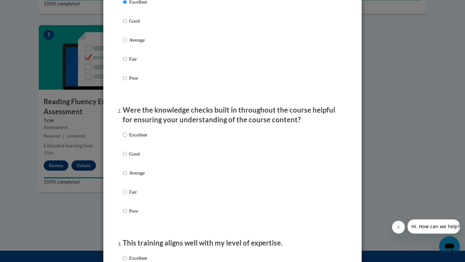
click at [126, 165] on label "Good" at bounding box center [135, 158] width 24 height 17
click at [126, 158] on input "Good" at bounding box center [125, 153] width 4 height 7
radio input "true"
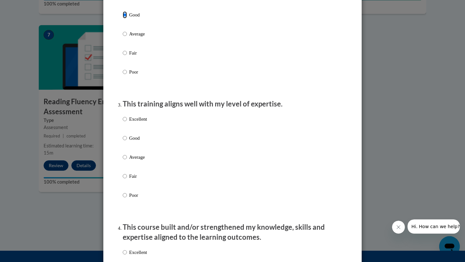
scroll to position [248, 0]
click at [126, 168] on label "Average" at bounding box center [135, 161] width 24 height 17
click at [126, 160] on input "Average" at bounding box center [125, 156] width 4 height 7
radio input "true"
click at [123, 141] on input "Good" at bounding box center [125, 137] width 4 height 7
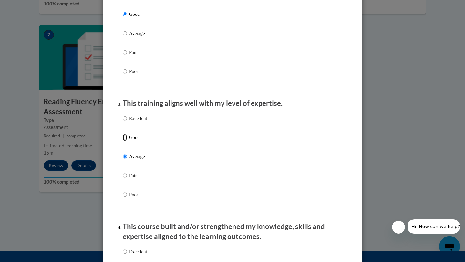
radio input "true"
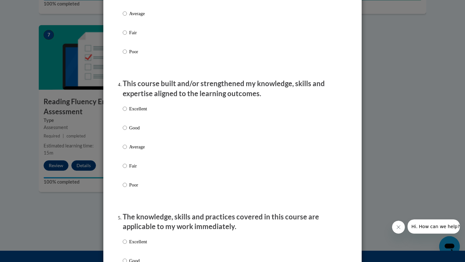
scroll to position [393, 0]
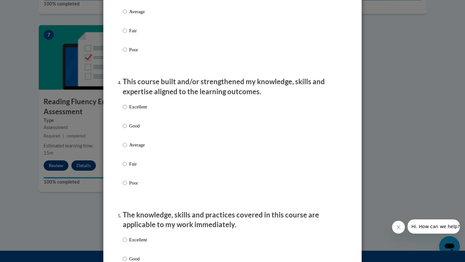
click at [129, 127] on div "Excellent Good Average Fair Poor" at bounding box center [135, 150] width 24 height 100
click at [127, 134] on label "Good" at bounding box center [135, 130] width 24 height 17
click at [127, 129] on input "Good" at bounding box center [125, 125] width 4 height 7
radio input "true"
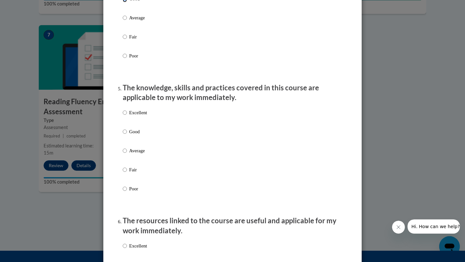
scroll to position [531, 0]
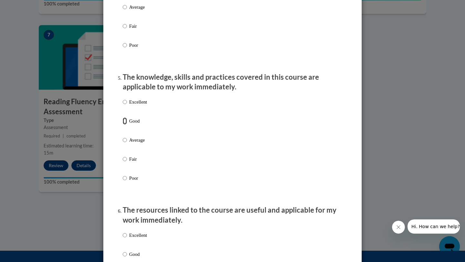
click at [126, 125] on input "Good" at bounding box center [125, 120] width 4 height 7
radio input "true"
click at [126, 115] on label "Excellent" at bounding box center [135, 106] width 24 height 17
click at [126, 106] on input "Excellent" at bounding box center [125, 101] width 4 height 7
radio input "true"
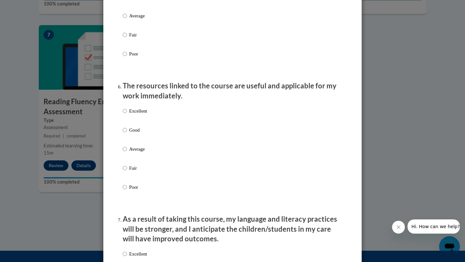
scroll to position [674, 0]
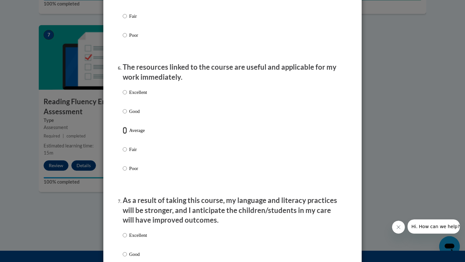
click at [126, 133] on input "Average" at bounding box center [125, 130] width 4 height 7
radio input "true"
click at [126, 115] on input "Good" at bounding box center [125, 111] width 4 height 7
radio input "true"
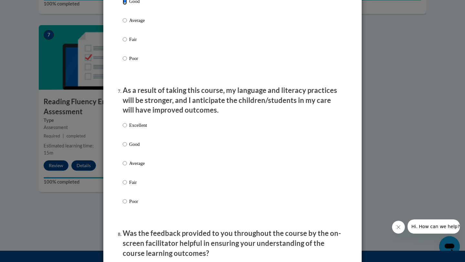
scroll to position [784, 0]
click at [124, 147] on input "Good" at bounding box center [125, 143] width 4 height 7
radio input "true"
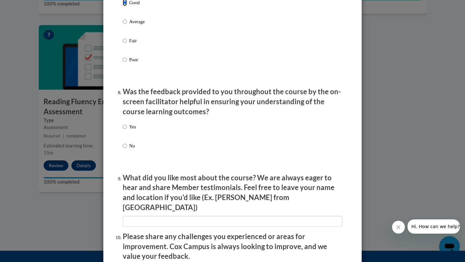
scroll to position [935, 0]
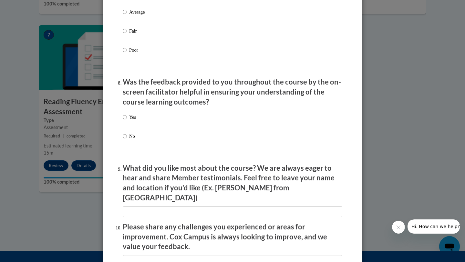
click at [129, 128] on label "Yes" at bounding box center [129, 122] width 13 height 17
click at [127, 121] on input "Yes" at bounding box center [125, 117] width 4 height 7
radio input "true"
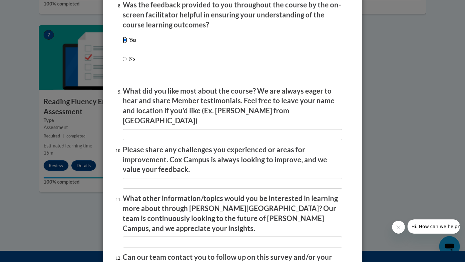
scroll to position [1024, 0]
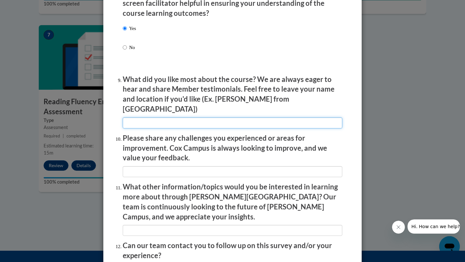
click at [136, 124] on input "textbox" at bounding box center [232, 122] width 219 height 11
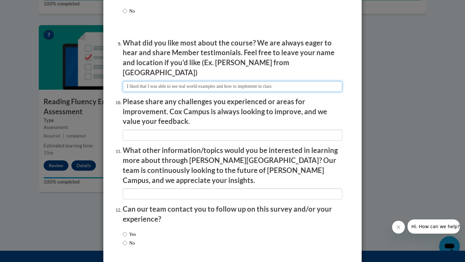
scroll to position [1067, 0]
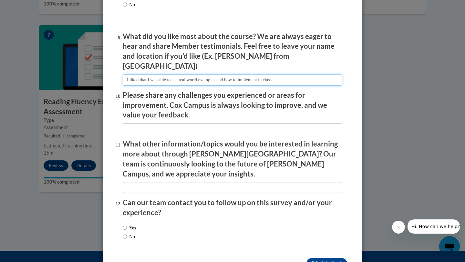
type input "I liked that I was able to see real world examples and how to implement in class"
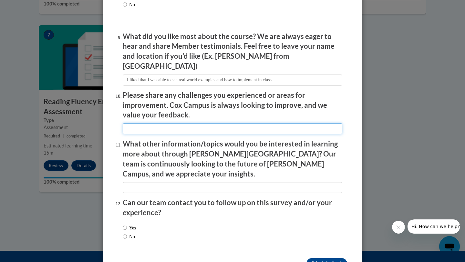
click at [132, 123] on input "textbox" at bounding box center [232, 128] width 219 height 11
type input "n/a"
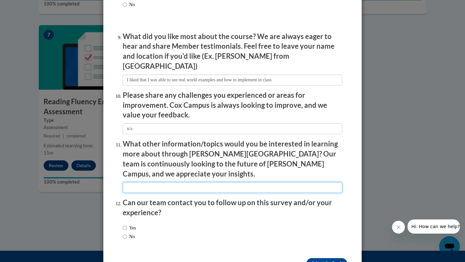
click at [129, 182] on input "textbox" at bounding box center [232, 187] width 219 height 11
type input "n/a"
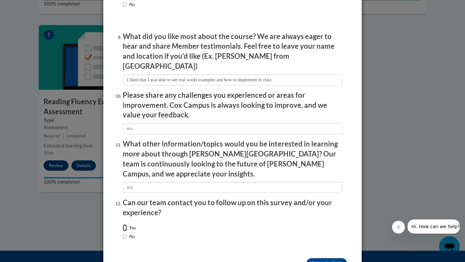
click at [126, 224] on input "Yes" at bounding box center [125, 227] width 4 height 7
radio input "true"
click at [124, 233] on input "No" at bounding box center [125, 236] width 4 height 7
radio input "true"
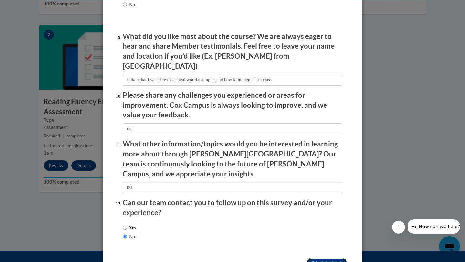
click at [325, 258] on input "Submit feedback" at bounding box center [326, 263] width 41 height 10
